Goal: Task Accomplishment & Management: Manage account settings

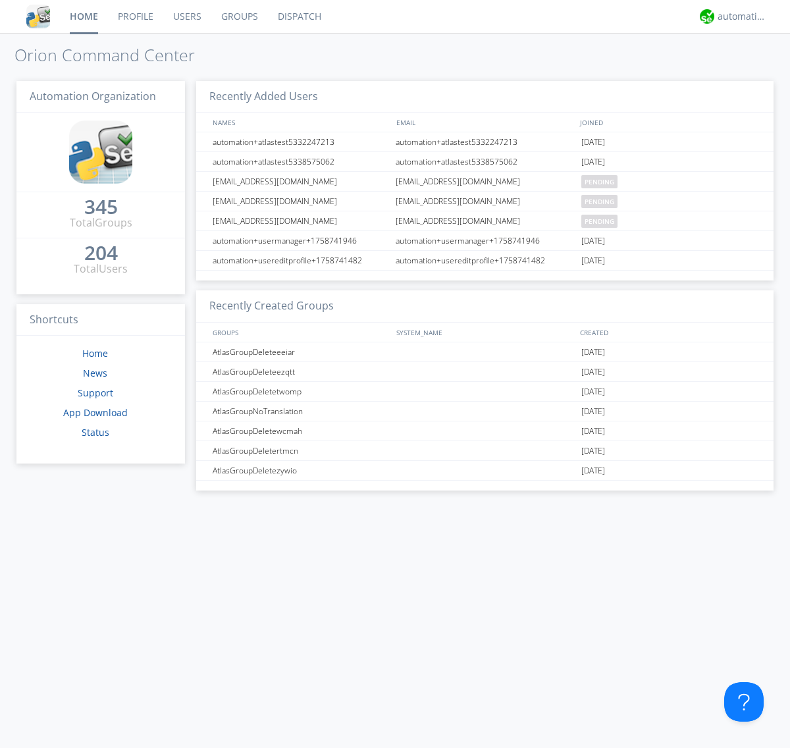
click at [186, 16] on link "Users" at bounding box center [187, 16] width 48 height 33
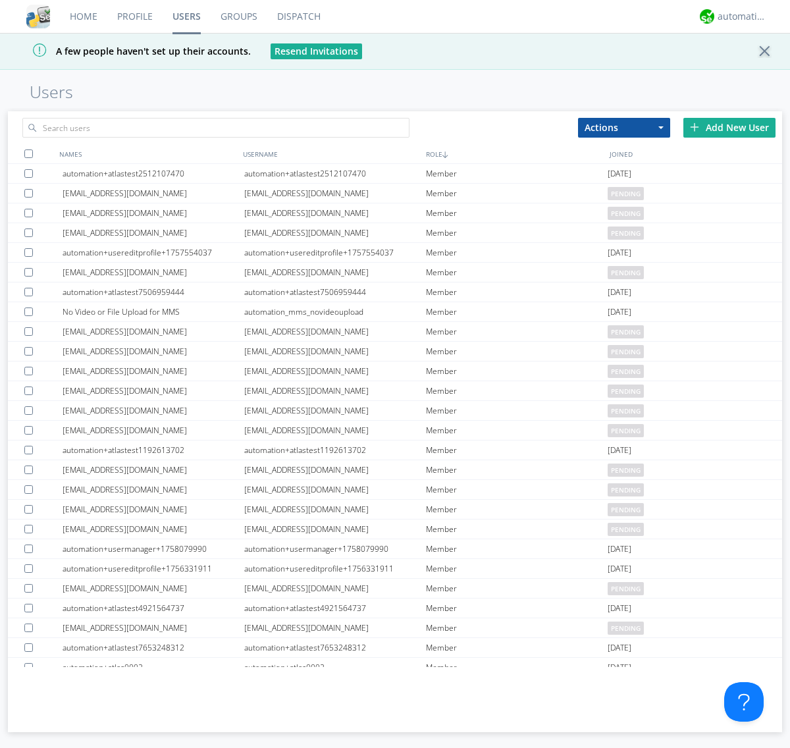
click at [730, 127] on div "Add New User" at bounding box center [730, 128] width 92 height 20
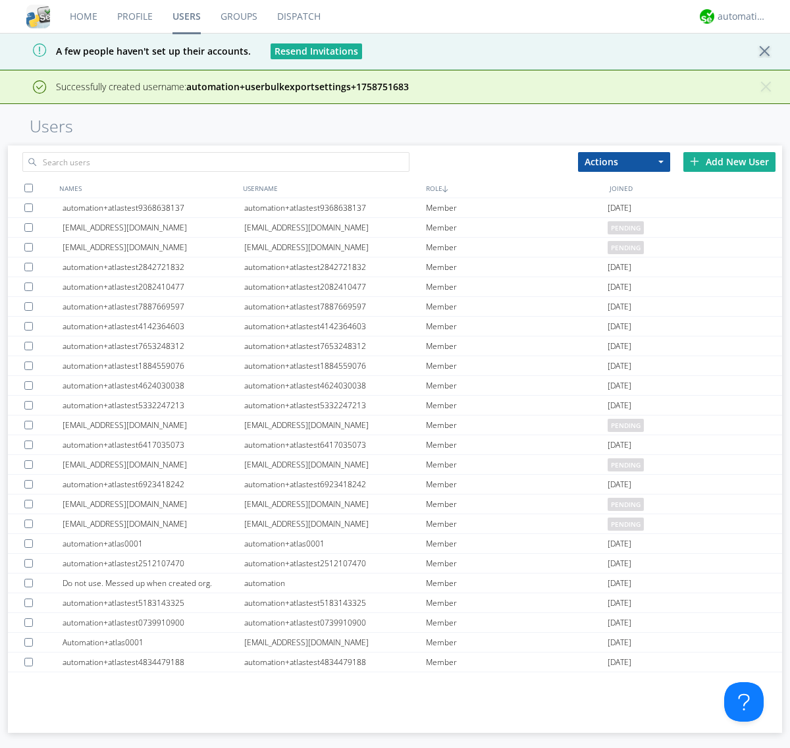
click at [730, 161] on div "Add New User" at bounding box center [730, 162] width 92 height 20
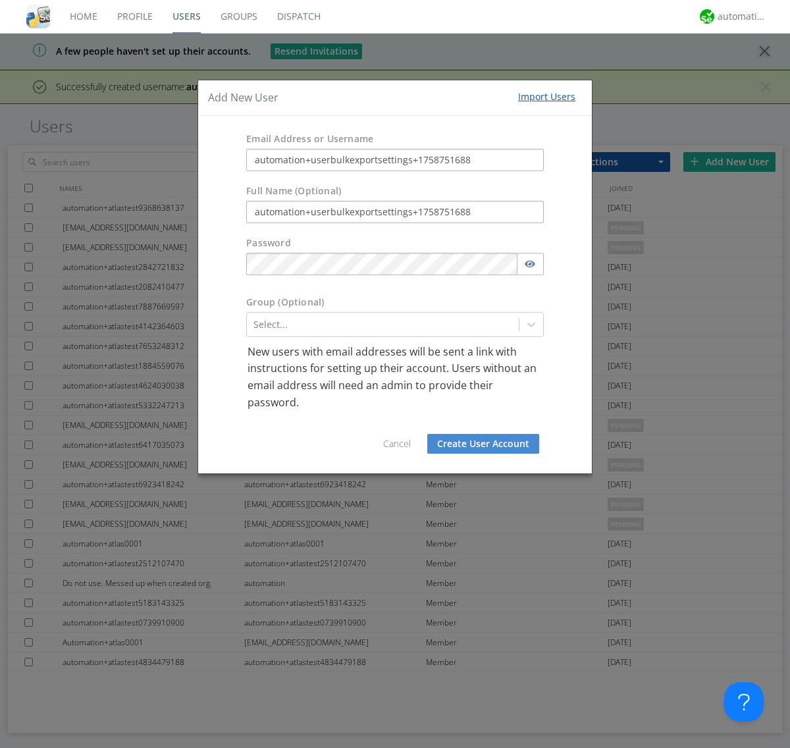
click at [484, 444] on button "Create User Account" at bounding box center [484, 444] width 112 height 20
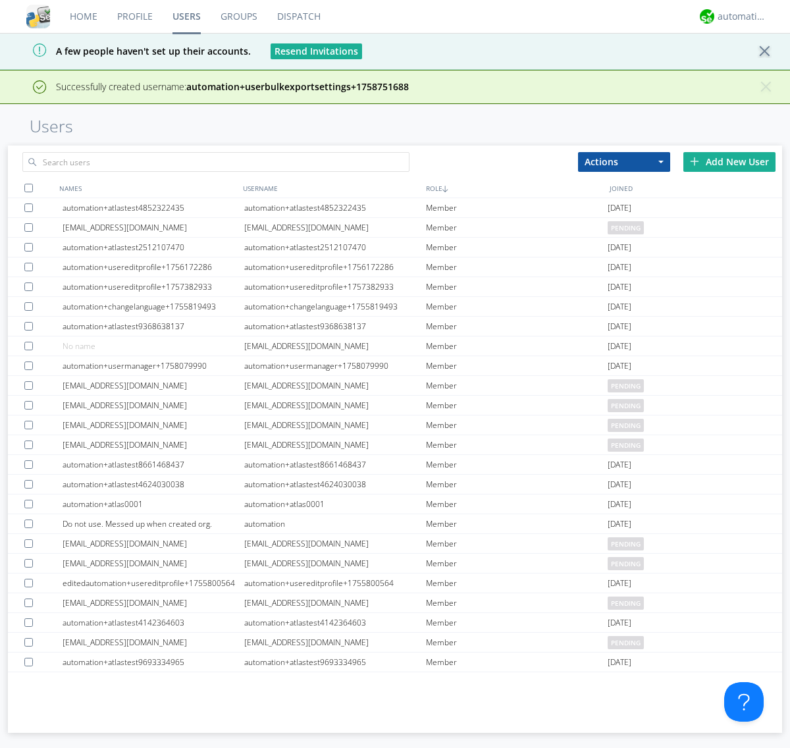
click at [730, 152] on div "Add New User" at bounding box center [730, 162] width 92 height 20
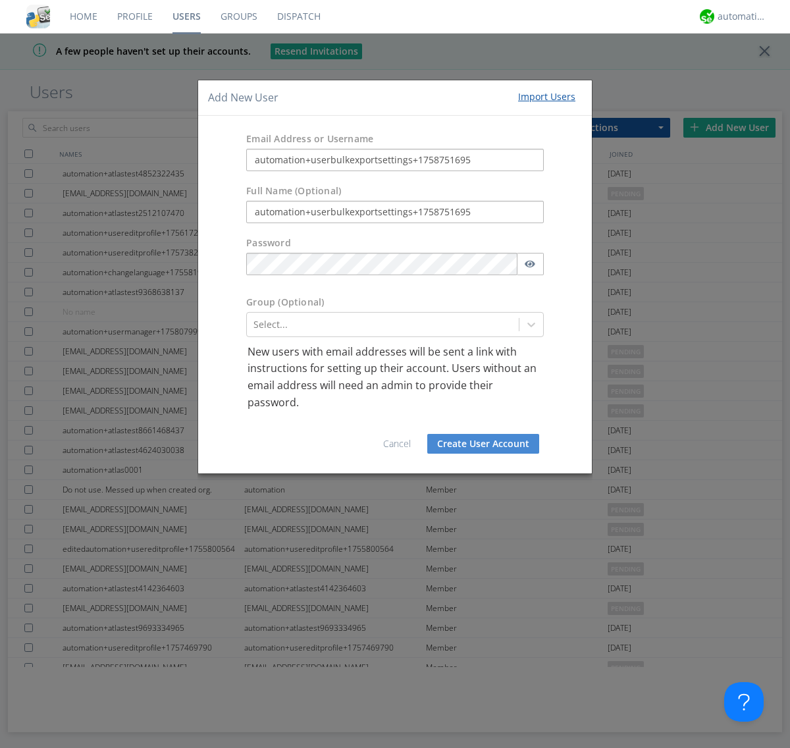
click at [484, 444] on button "Create User Account" at bounding box center [484, 444] width 112 height 20
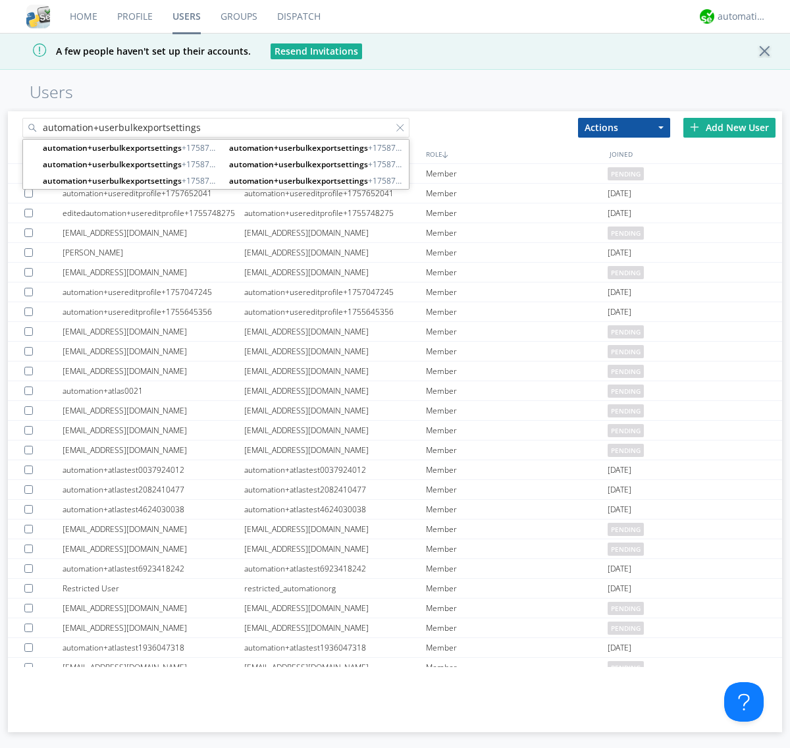
type input "automation+userbulkexportsettings"
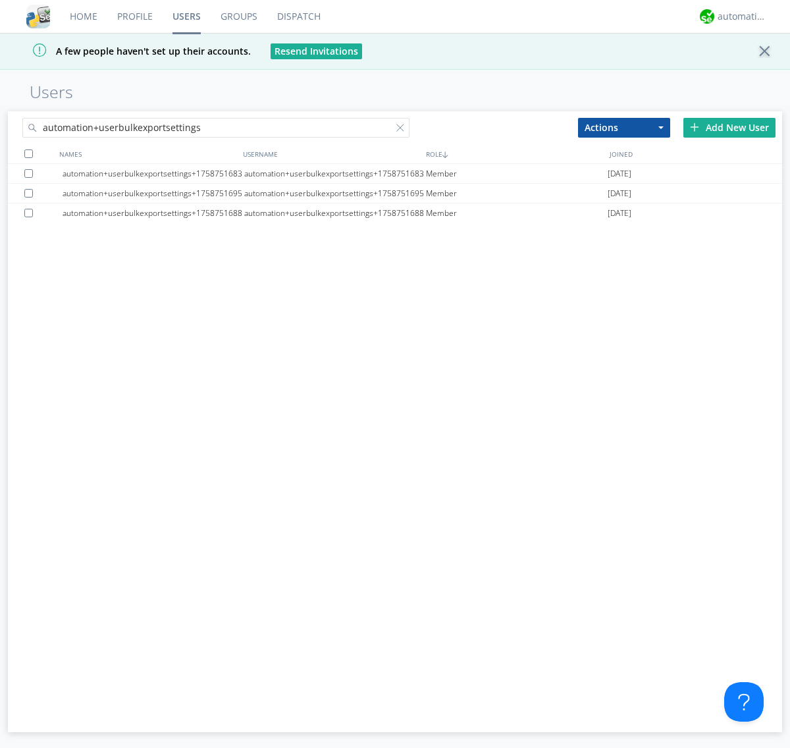
click at [28, 153] on div at bounding box center [28, 154] width 9 height 9
click at [624, 127] on button "Actions" at bounding box center [624, 128] width 92 height 20
click at [0, 0] on link "Export Users" at bounding box center [0, 0] width 0 height 0
click at [403, 130] on div at bounding box center [403, 130] width 13 height 13
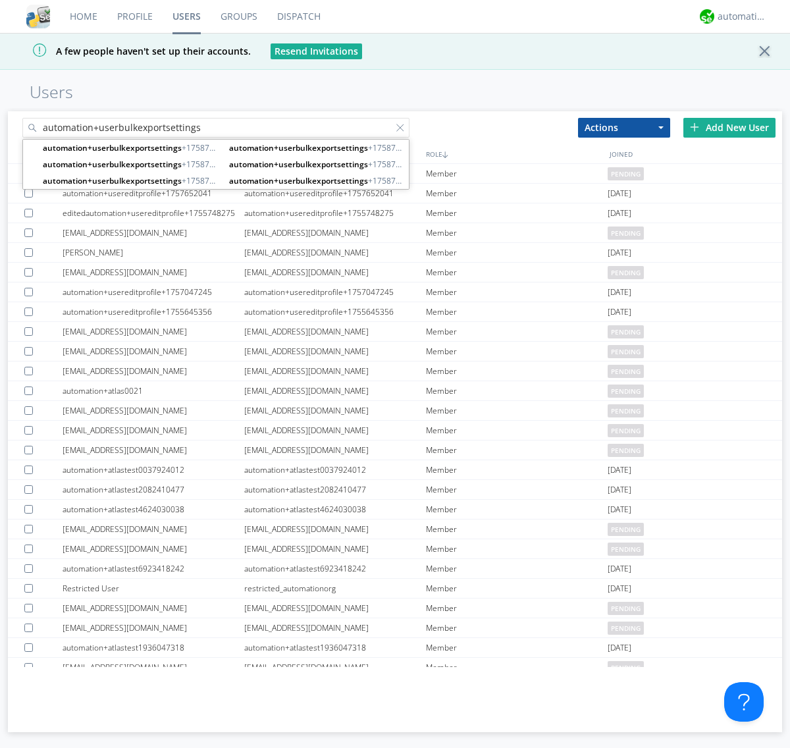
type input "automation+userbulkexportsettings"
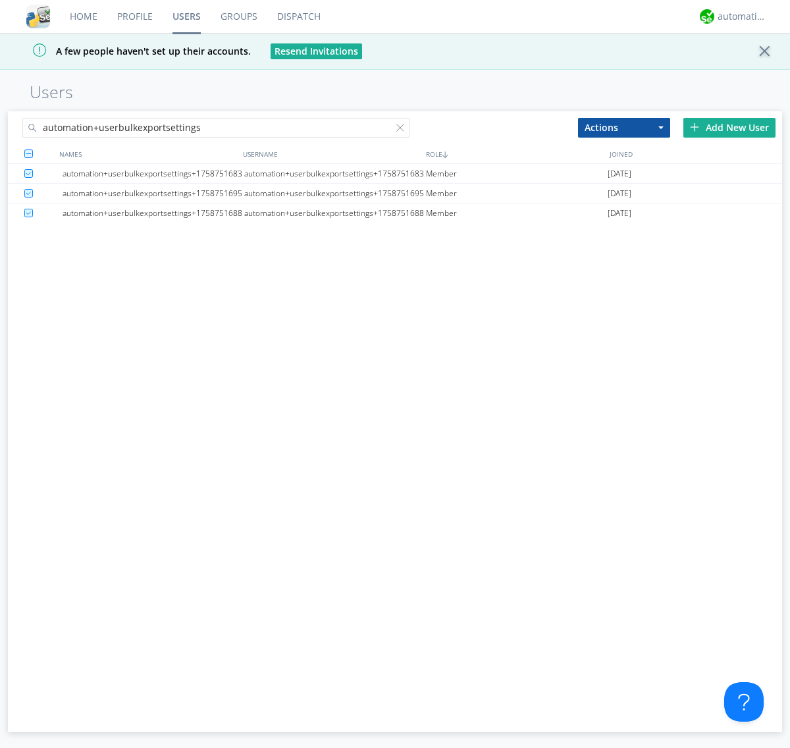
click at [624, 127] on button "Actions" at bounding box center [624, 128] width 92 height 20
click at [0, 0] on link "Delete User" at bounding box center [0, 0] width 0 height 0
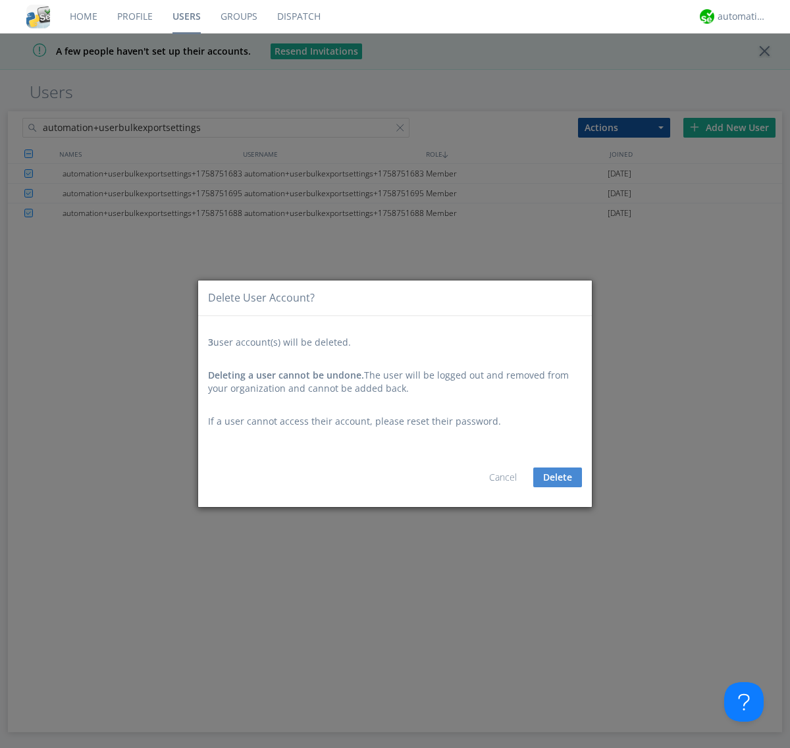
click at [558, 477] on button "Delete" at bounding box center [558, 478] width 49 height 20
